Goal: Understand site structure: Understand site structure

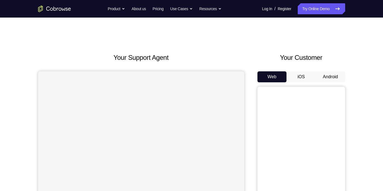
click at [331, 73] on button "Android" at bounding box center [330, 76] width 29 height 11
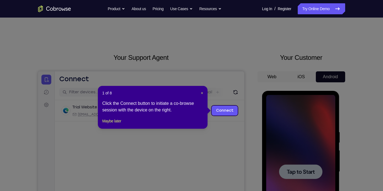
click at [203, 93] on div "1 of 8 × Click the Connect button to initiate a co-browse session with the devi…" at bounding box center [153, 107] width 110 height 43
click at [203, 93] on span "×" at bounding box center [202, 93] width 2 height 4
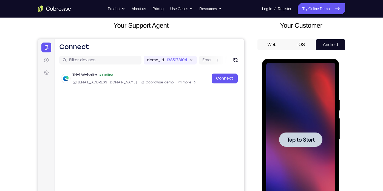
scroll to position [33, 0]
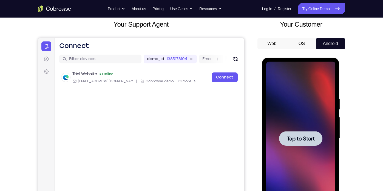
click at [292, 131] on div at bounding box center [300, 138] width 43 height 15
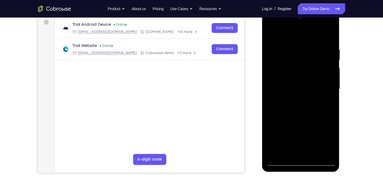
scroll to position [83, 0]
click at [301, 160] on div at bounding box center [300, 88] width 69 height 153
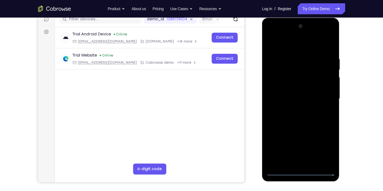
scroll to position [73, 0]
click at [322, 146] on div at bounding box center [300, 98] width 69 height 153
click at [289, 42] on div at bounding box center [300, 98] width 69 height 153
click at [321, 93] on div at bounding box center [300, 98] width 69 height 153
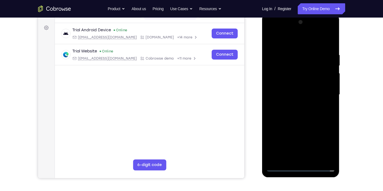
scroll to position [77, 0]
click at [293, 105] on div at bounding box center [300, 94] width 69 height 153
click at [289, 88] on div at bounding box center [300, 94] width 69 height 153
click at [282, 84] on div at bounding box center [300, 94] width 69 height 153
click at [297, 94] on div at bounding box center [300, 94] width 69 height 153
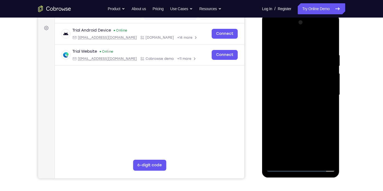
click at [303, 113] on div at bounding box center [300, 94] width 69 height 153
click at [299, 110] on div at bounding box center [300, 94] width 69 height 153
click at [326, 100] on div at bounding box center [300, 94] width 69 height 153
click at [304, 119] on div at bounding box center [300, 94] width 69 height 153
click at [315, 159] on div at bounding box center [300, 94] width 69 height 153
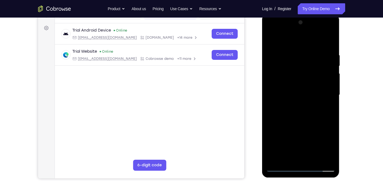
click at [305, 123] on div at bounding box center [300, 94] width 69 height 153
click at [310, 125] on div at bounding box center [300, 94] width 69 height 153
click at [290, 155] on div at bounding box center [300, 94] width 69 height 153
click at [329, 147] on div at bounding box center [300, 94] width 69 height 153
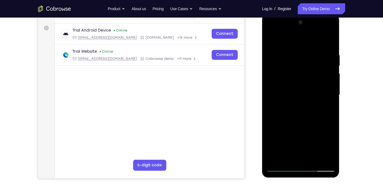
click at [329, 147] on div at bounding box center [300, 94] width 69 height 153
click at [328, 145] on div at bounding box center [300, 94] width 69 height 153
click at [325, 108] on div at bounding box center [300, 94] width 69 height 153
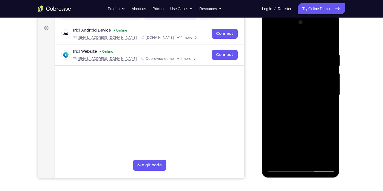
click at [269, 40] on div at bounding box center [300, 94] width 69 height 153
click at [273, 39] on div at bounding box center [300, 94] width 69 height 153
click at [293, 51] on div at bounding box center [300, 94] width 69 height 153
drag, startPoint x: 330, startPoint y: 97, endPoint x: 273, endPoint y: 101, distance: 57.6
click at [273, 101] on div at bounding box center [300, 94] width 69 height 153
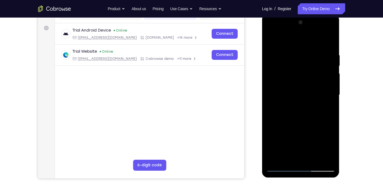
click at [330, 103] on div at bounding box center [300, 94] width 69 height 153
click at [328, 85] on div at bounding box center [300, 94] width 69 height 153
click at [329, 94] on div at bounding box center [300, 94] width 69 height 153
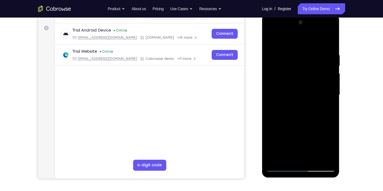
click at [329, 94] on div at bounding box center [300, 94] width 69 height 153
click at [329, 98] on div at bounding box center [300, 94] width 69 height 153
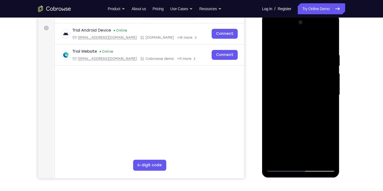
click at [329, 98] on div at bounding box center [300, 94] width 69 height 153
click at [329, 72] on div at bounding box center [300, 94] width 69 height 153
click at [329, 41] on div at bounding box center [300, 94] width 69 height 153
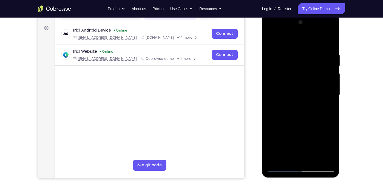
drag, startPoint x: 316, startPoint y: 133, endPoint x: 317, endPoint y: 75, distance: 58.1
click at [317, 75] on div at bounding box center [300, 94] width 69 height 153
drag, startPoint x: 308, startPoint y: 137, endPoint x: 308, endPoint y: 61, distance: 76.4
click at [308, 61] on div at bounding box center [300, 94] width 69 height 153
drag, startPoint x: 306, startPoint y: 134, endPoint x: 309, endPoint y: 68, distance: 66.6
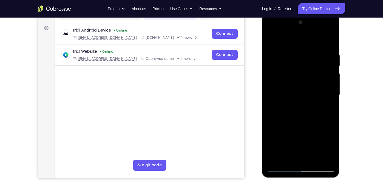
click at [309, 68] on div at bounding box center [300, 94] width 69 height 153
drag, startPoint x: 311, startPoint y: 129, endPoint x: 313, endPoint y: 77, distance: 52.1
click at [313, 77] on div at bounding box center [300, 94] width 69 height 153
drag, startPoint x: 311, startPoint y: 143, endPoint x: 310, endPoint y: 86, distance: 57.0
click at [310, 86] on div at bounding box center [300, 94] width 69 height 153
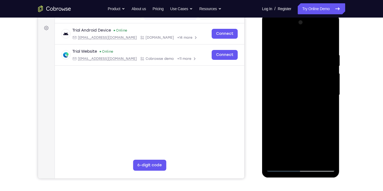
drag, startPoint x: 311, startPoint y: 124, endPoint x: 308, endPoint y: 67, distance: 57.1
click at [308, 67] on div at bounding box center [300, 94] width 69 height 153
click at [331, 85] on div at bounding box center [300, 94] width 69 height 153
click at [308, 102] on div at bounding box center [300, 94] width 69 height 153
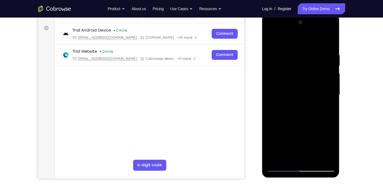
drag, startPoint x: 312, startPoint y: 126, endPoint x: 311, endPoint y: 65, distance: 60.8
click at [311, 65] on div at bounding box center [300, 94] width 69 height 153
drag, startPoint x: 312, startPoint y: 122, endPoint x: 310, endPoint y: 56, distance: 66.6
click at [310, 56] on div at bounding box center [300, 94] width 69 height 153
click at [306, 98] on div at bounding box center [300, 94] width 69 height 153
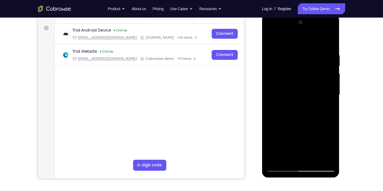
click at [306, 98] on div at bounding box center [300, 94] width 69 height 153
drag, startPoint x: 313, startPoint y: 128, endPoint x: 312, endPoint y: 104, distance: 24.4
click at [312, 104] on div at bounding box center [300, 94] width 69 height 153
click at [331, 65] on div at bounding box center [300, 94] width 69 height 153
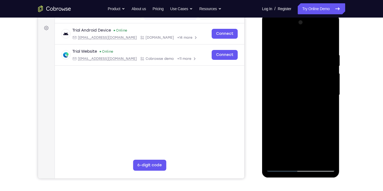
click at [331, 65] on div at bounding box center [300, 94] width 69 height 153
drag, startPoint x: 315, startPoint y: 119, endPoint x: 315, endPoint y: 64, distance: 55.6
click at [315, 64] on div at bounding box center [300, 94] width 69 height 153
drag, startPoint x: 316, startPoint y: 110, endPoint x: 312, endPoint y: 65, distance: 44.5
click at [312, 65] on div at bounding box center [300, 94] width 69 height 153
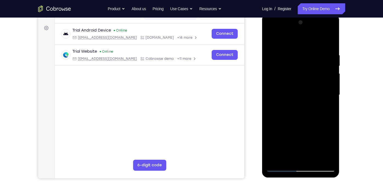
click at [309, 90] on div at bounding box center [300, 94] width 69 height 153
drag, startPoint x: 304, startPoint y: 135, endPoint x: 305, endPoint y: 65, distance: 70.1
click at [305, 65] on div at bounding box center [300, 94] width 69 height 153
drag, startPoint x: 308, startPoint y: 112, endPoint x: 308, endPoint y: 62, distance: 50.1
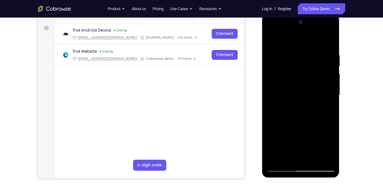
click at [308, 62] on div at bounding box center [300, 94] width 69 height 153
click at [314, 91] on div at bounding box center [300, 94] width 69 height 153
drag, startPoint x: 311, startPoint y: 128, endPoint x: 309, endPoint y: 66, distance: 61.4
click at [309, 66] on div at bounding box center [300, 94] width 69 height 153
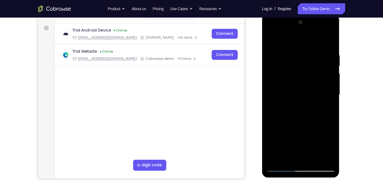
drag, startPoint x: 309, startPoint y: 128, endPoint x: 310, endPoint y: 81, distance: 47.1
click at [310, 81] on div at bounding box center [300, 94] width 69 height 153
click at [325, 158] on div at bounding box center [300, 94] width 69 height 153
drag, startPoint x: 318, startPoint y: 66, endPoint x: 318, endPoint y: 97, distance: 31.2
click at [318, 97] on div at bounding box center [300, 94] width 69 height 153
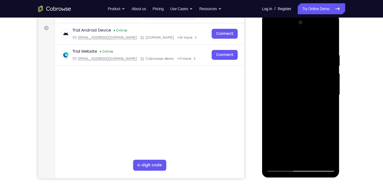
click at [317, 56] on div at bounding box center [300, 94] width 69 height 153
click at [282, 91] on div at bounding box center [300, 94] width 69 height 153
click at [268, 105] on div at bounding box center [300, 94] width 69 height 153
click at [271, 106] on div at bounding box center [300, 94] width 69 height 153
drag, startPoint x: 271, startPoint y: 106, endPoint x: 337, endPoint y: 99, distance: 65.9
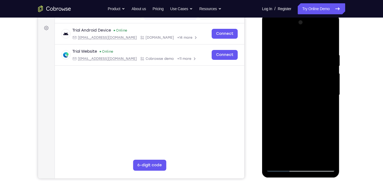
click at [337, 99] on div at bounding box center [301, 95] width 78 height 163
click at [317, 92] on div at bounding box center [300, 94] width 69 height 153
click at [332, 26] on div at bounding box center [300, 94] width 69 height 153
click at [272, 38] on div at bounding box center [300, 94] width 69 height 153
click at [327, 160] on div at bounding box center [300, 94] width 69 height 153
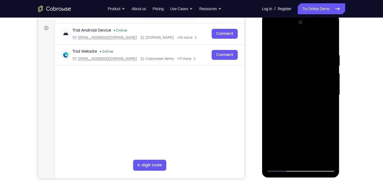
click at [317, 55] on div at bounding box center [300, 94] width 69 height 153
click at [319, 119] on div at bounding box center [300, 94] width 69 height 153
click at [333, 24] on div at bounding box center [300, 94] width 69 height 153
click at [281, 123] on div at bounding box center [300, 94] width 69 height 153
click at [330, 26] on div at bounding box center [300, 94] width 69 height 153
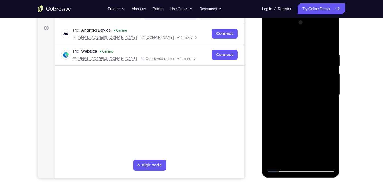
click at [275, 160] on div at bounding box center [300, 94] width 69 height 153
click at [294, 55] on div at bounding box center [300, 94] width 69 height 153
click at [328, 108] on div at bounding box center [300, 94] width 69 height 153
click at [329, 43] on div at bounding box center [300, 94] width 69 height 153
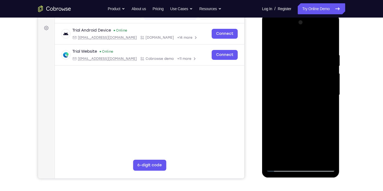
drag, startPoint x: 313, startPoint y: 90, endPoint x: 314, endPoint y: 171, distance: 80.8
click at [314, 171] on div at bounding box center [300, 94] width 69 height 153
click at [302, 113] on div at bounding box center [300, 94] width 69 height 153
drag, startPoint x: 316, startPoint y: 54, endPoint x: 288, endPoint y: 50, distance: 27.3
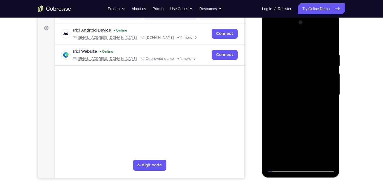
click at [288, 50] on div at bounding box center [300, 94] width 69 height 153
drag, startPoint x: 320, startPoint y: 54, endPoint x: 288, endPoint y: 51, distance: 32.2
click at [288, 51] on div at bounding box center [300, 94] width 69 height 153
drag, startPoint x: 310, startPoint y: 50, endPoint x: 286, endPoint y: 52, distance: 24.4
click at [286, 52] on div at bounding box center [300, 94] width 69 height 153
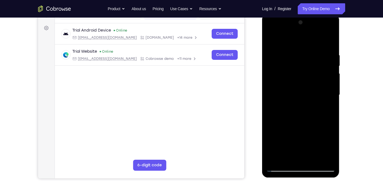
click at [327, 159] on div at bounding box center [300, 94] width 69 height 153
drag, startPoint x: 317, startPoint y: 75, endPoint x: 317, endPoint y: 128, distance: 53.7
click at [317, 128] on div at bounding box center [300, 94] width 69 height 153
click at [277, 159] on div at bounding box center [300, 94] width 69 height 153
click at [304, 105] on div at bounding box center [300, 94] width 69 height 153
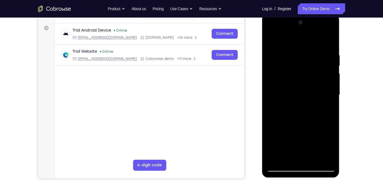
click at [304, 105] on div at bounding box center [300, 94] width 69 height 153
click at [297, 49] on div at bounding box center [300, 94] width 69 height 153
click at [329, 65] on div at bounding box center [300, 94] width 69 height 153
click at [329, 63] on div at bounding box center [300, 94] width 69 height 153
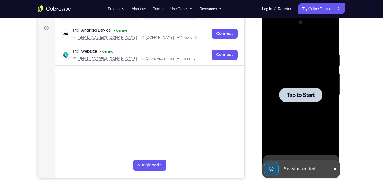
click at [304, 84] on div at bounding box center [300, 94] width 69 height 153
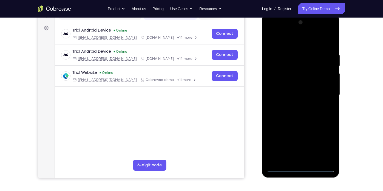
click at [303, 168] on div at bounding box center [300, 94] width 69 height 153
click at [327, 147] on div at bounding box center [300, 94] width 69 height 153
click at [297, 40] on div at bounding box center [300, 94] width 69 height 153
click at [278, 80] on div at bounding box center [300, 94] width 69 height 153
click at [324, 32] on div at bounding box center [300, 94] width 69 height 153
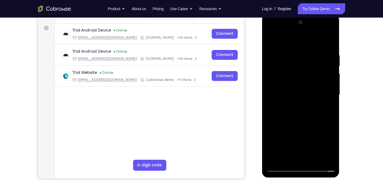
click at [332, 41] on div at bounding box center [300, 94] width 69 height 153
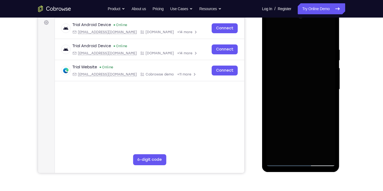
scroll to position [84, 0]
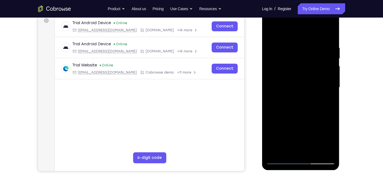
click at [296, 137] on div at bounding box center [300, 87] width 69 height 153
